Goal: Task Accomplishment & Management: Use online tool/utility

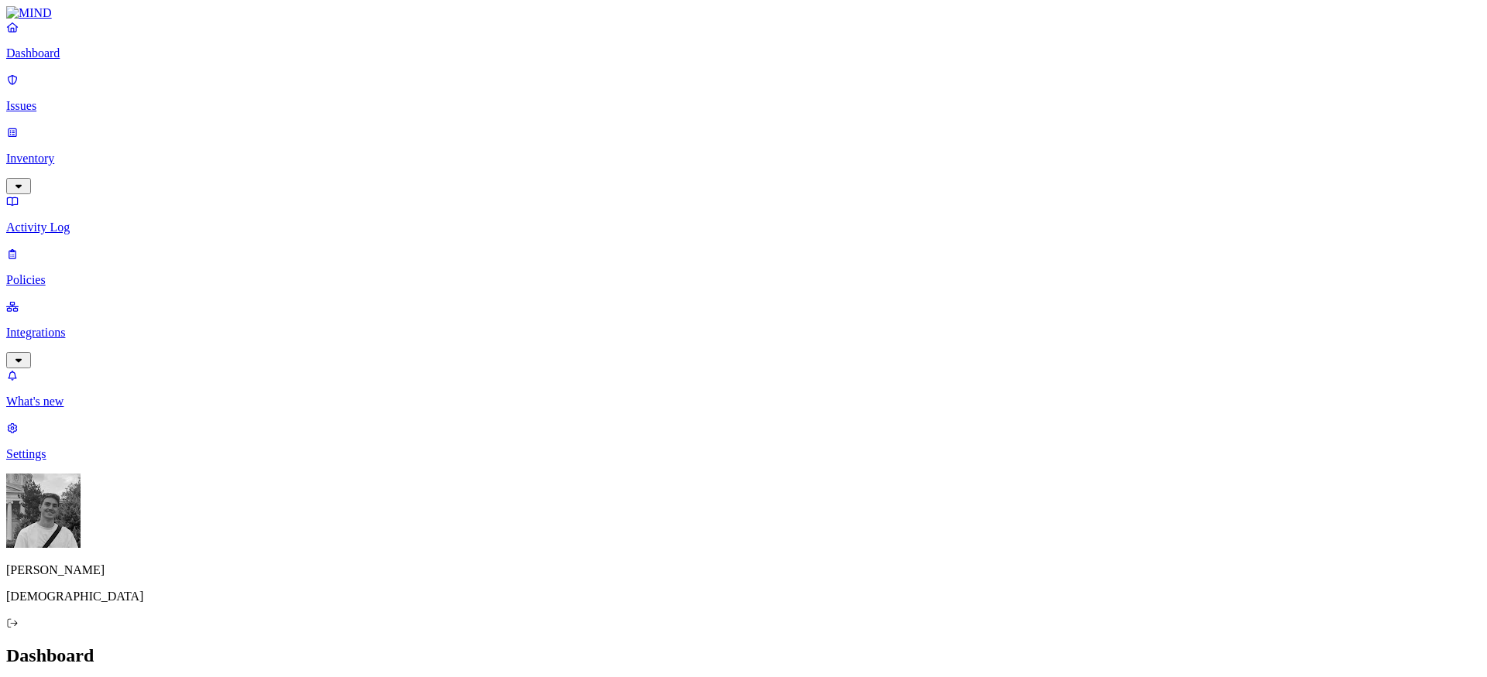
click at [55, 326] on p "Integrations" at bounding box center [743, 333] width 1474 height 14
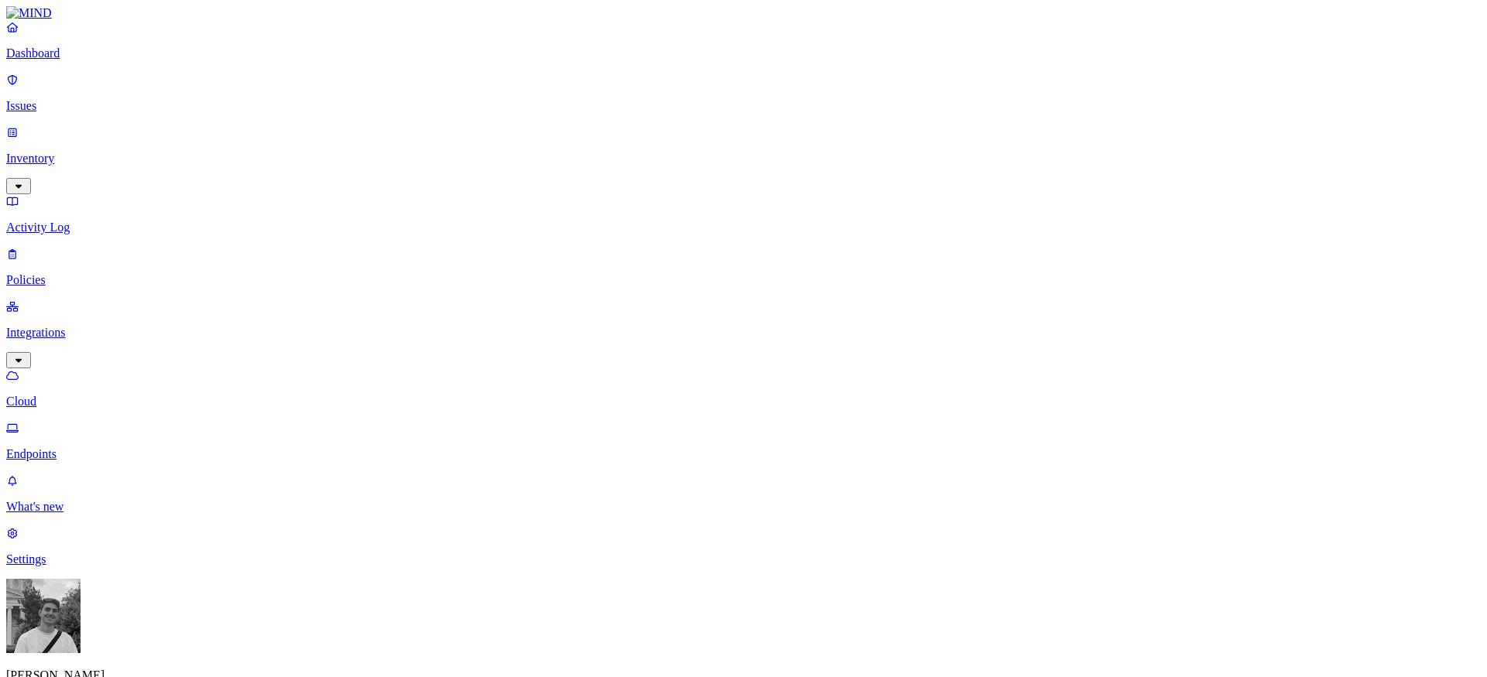
click at [62, 448] on p "Endpoints" at bounding box center [743, 455] width 1474 height 14
